Goal: Task Accomplishment & Management: Manage account settings

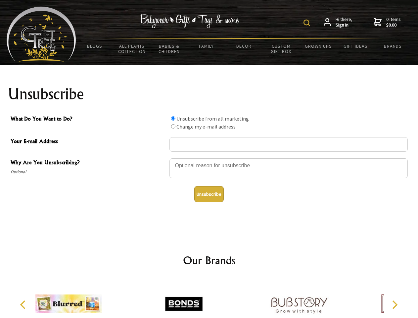
click at [308, 23] on img at bounding box center [307, 23] width 7 height 7
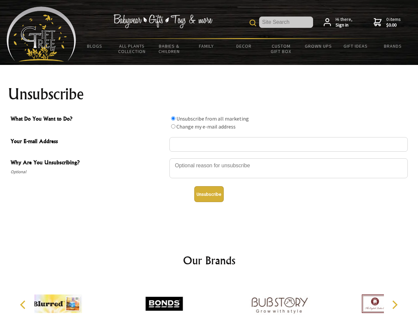
click at [209, 158] on div at bounding box center [289, 169] width 239 height 23
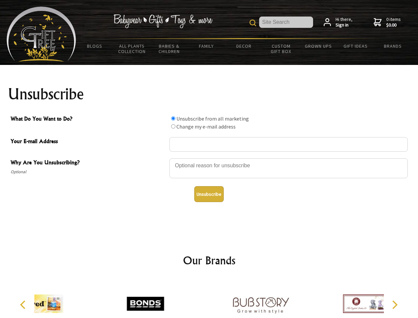
click at [173, 118] on input "What Do You Want to Do?" at bounding box center [173, 118] width 4 height 4
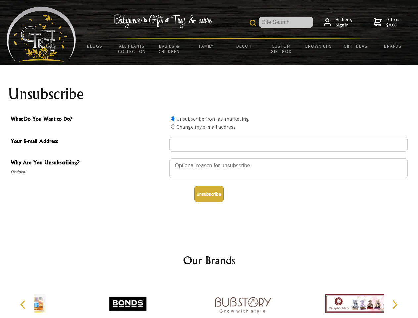
click at [173, 126] on input "What Do You Want to Do?" at bounding box center [173, 126] width 4 height 4
radio input "true"
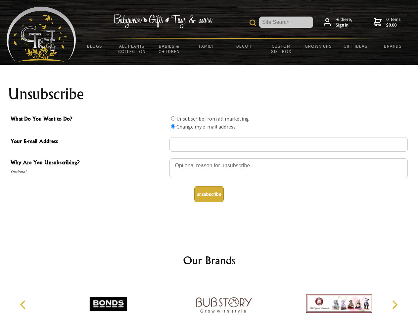
click at [209, 194] on button "Unsubscribe" at bounding box center [208, 194] width 29 height 16
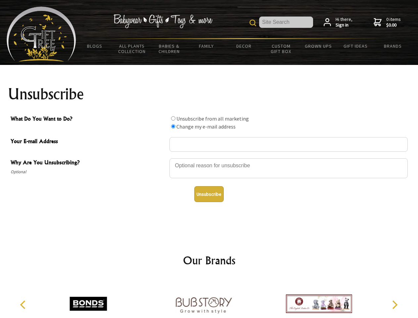
click at [24, 305] on icon "Previous" at bounding box center [23, 304] width 9 height 9
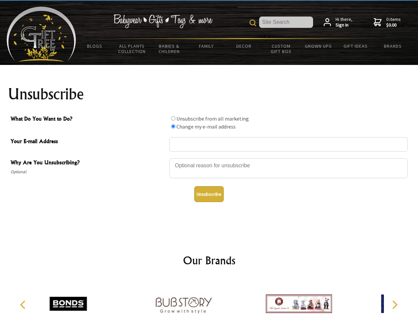
click at [395, 305] on icon "Next" at bounding box center [394, 304] width 9 height 9
